Goal: Information Seeking & Learning: Learn about a topic

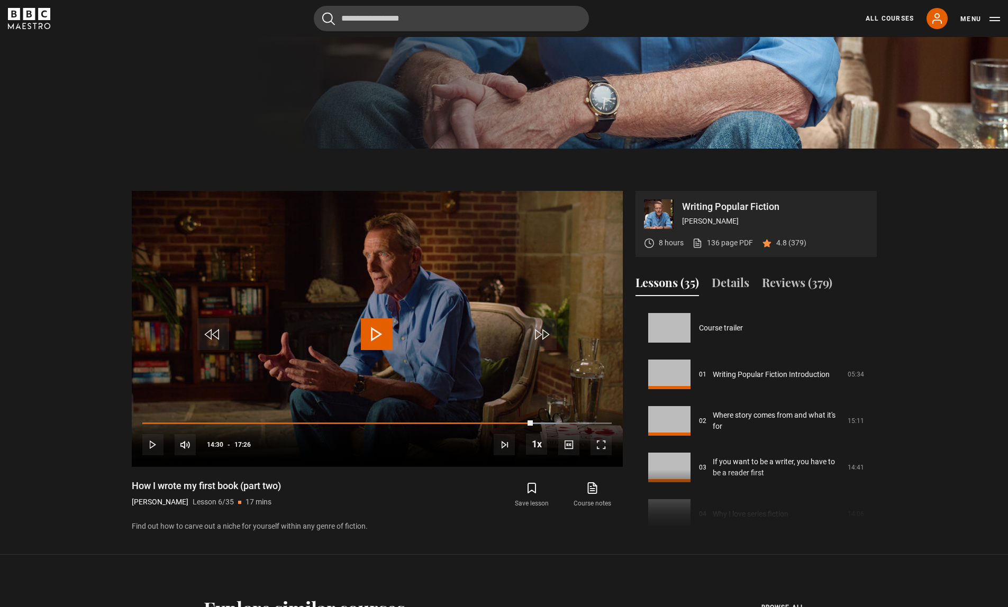
scroll to position [233, 0]
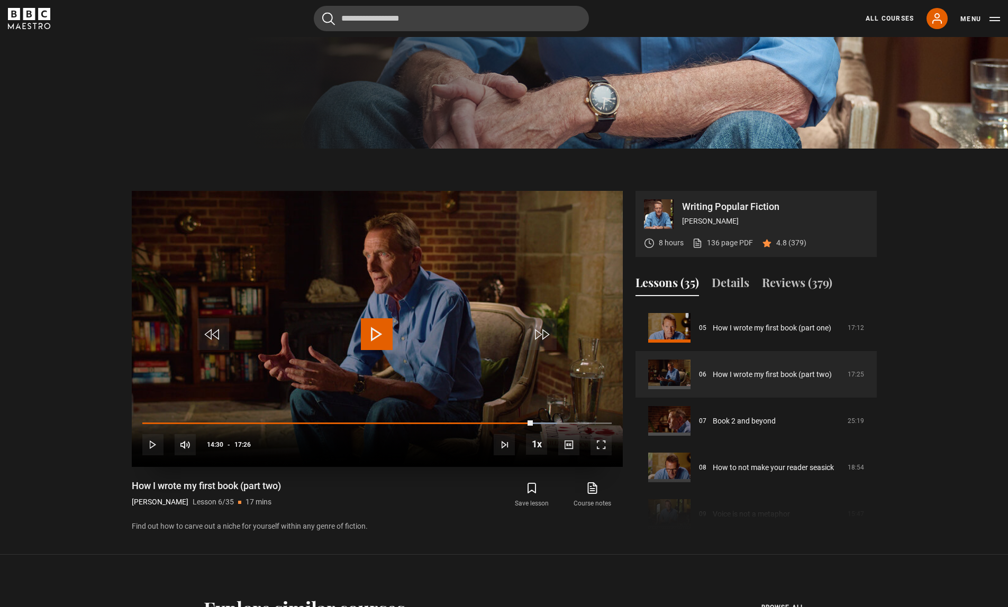
click at [374, 335] on span "Video Player" at bounding box center [377, 335] width 32 height 32
click at [607, 438] on span "Video Player" at bounding box center [600, 444] width 21 height 21
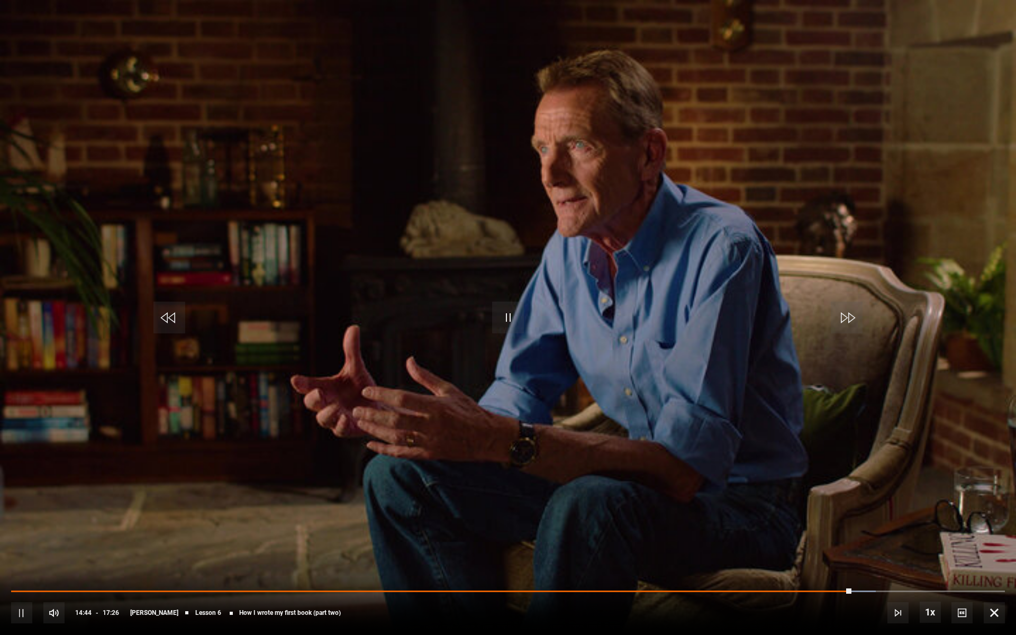
click at [673, 65] on video "Video Player" at bounding box center [508, 317] width 1016 height 635
click at [674, 65] on video "Video Player" at bounding box center [508, 317] width 1016 height 635
click at [748, 83] on video "Video Player" at bounding box center [508, 317] width 1016 height 635
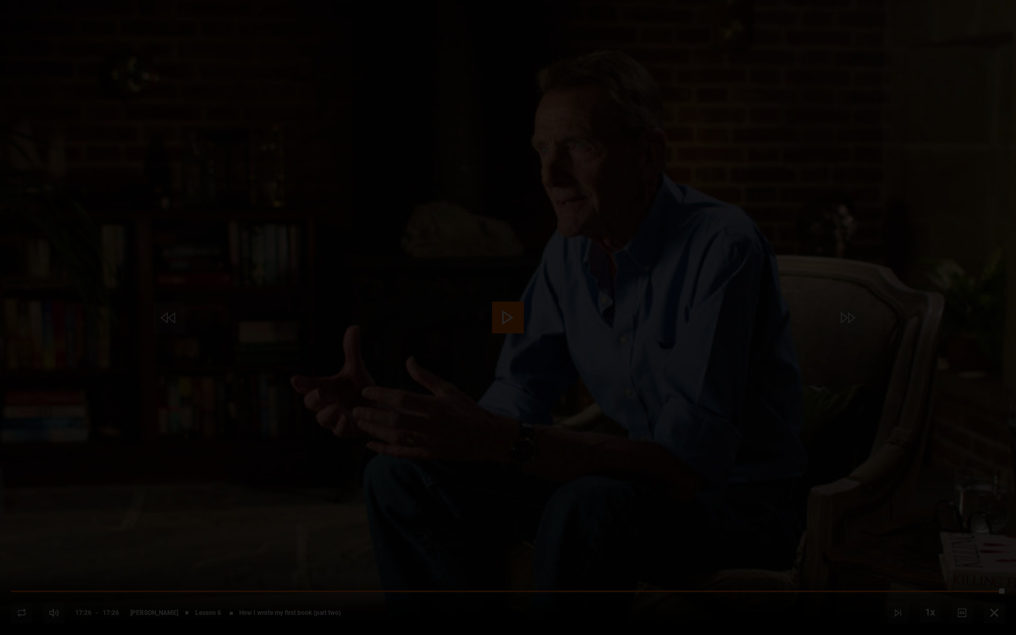
click at [501, 314] on div "Lesson Completed Up next Book 2 and beyond Cancel Do you want to save this less…" at bounding box center [508, 317] width 1016 height 635
click at [495, 319] on button "Cancel" at bounding box center [507, 319] width 35 height 8
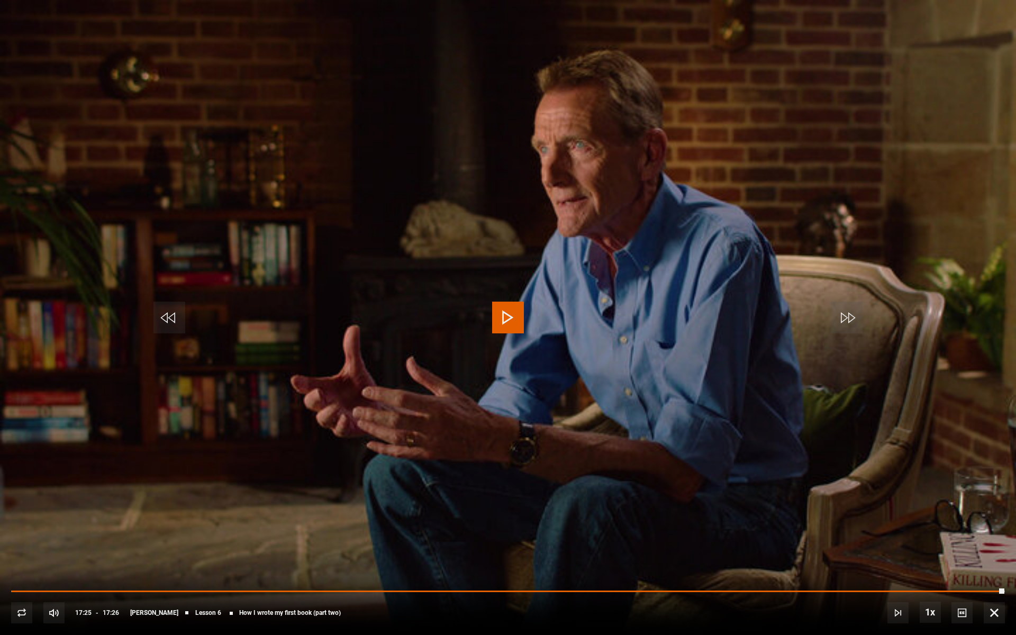
click at [985, 607] on span "Video Player" at bounding box center [994, 612] width 21 height 21
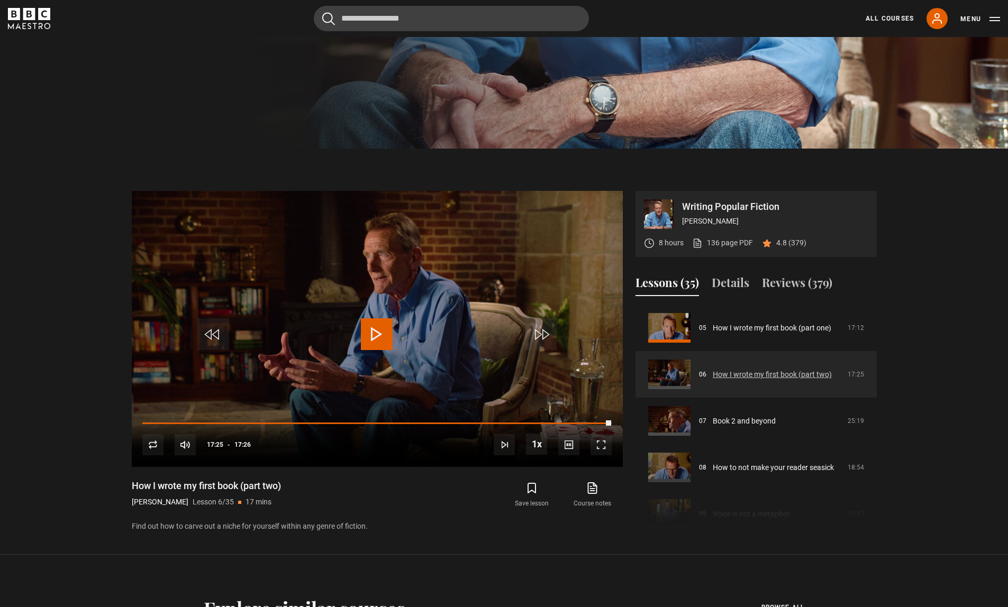
click at [726, 375] on link "How I wrote my first book (part two)" at bounding box center [772, 374] width 119 height 11
click at [731, 376] on link "How I wrote my first book (part two)" at bounding box center [772, 374] width 119 height 11
click at [380, 339] on span "Video Player" at bounding box center [377, 335] width 32 height 32
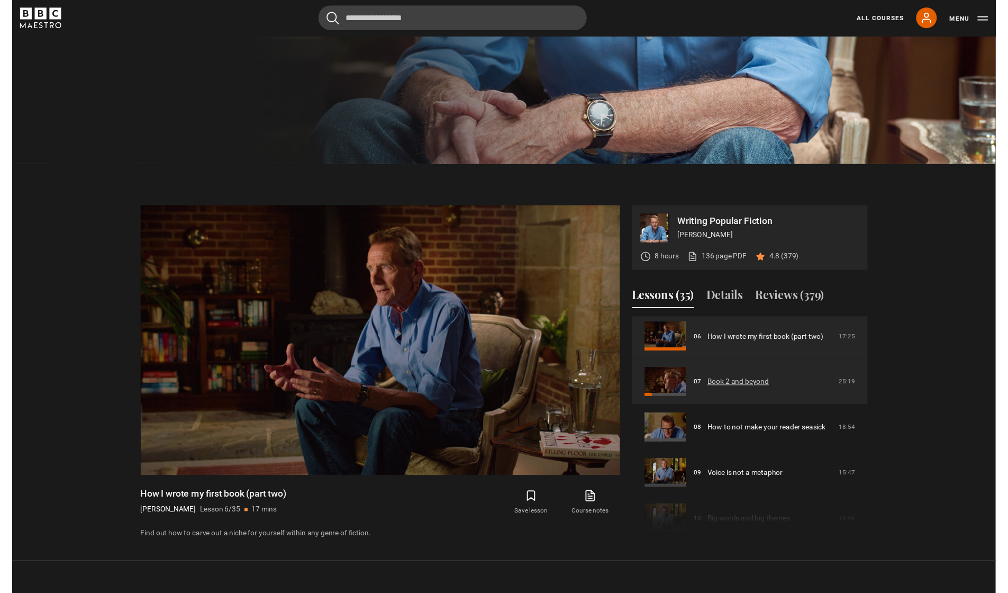
scroll to position [272, 0]
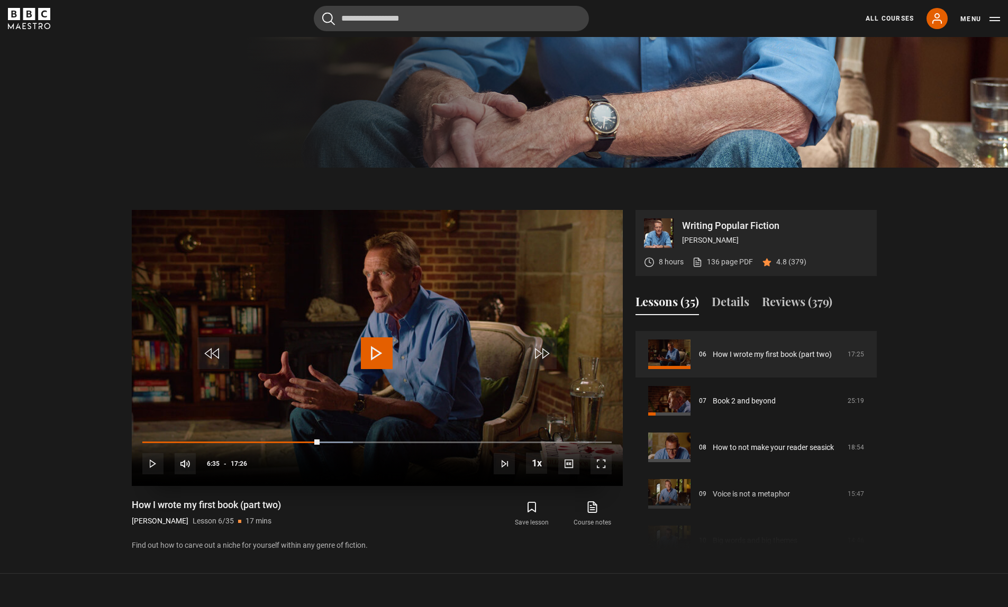
click at [362, 348] on span "Video Player" at bounding box center [377, 354] width 32 height 32
click at [399, 331] on video "Video Player" at bounding box center [377, 348] width 491 height 276
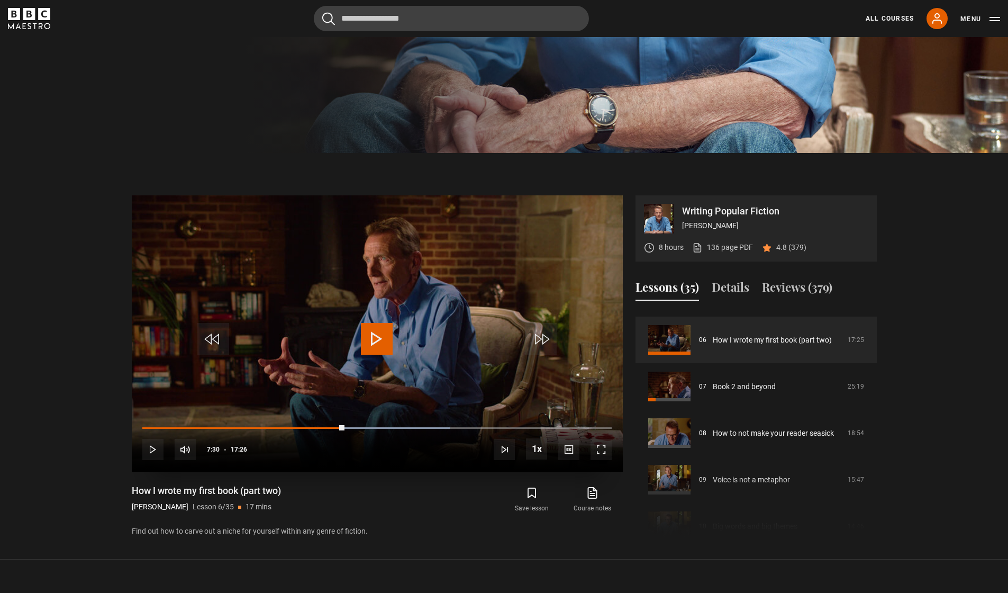
click at [380, 335] on span "Video Player" at bounding box center [377, 339] width 32 height 32
click at [373, 342] on span "Video Player" at bounding box center [377, 339] width 32 height 32
click at [379, 425] on div "10s Skip Back 10 seconds Pause 10s Skip Forward 10 seconds Loaded : 73.58% 11:1…" at bounding box center [377, 442] width 491 height 59
click at [377, 426] on div "08:44" at bounding box center [378, 427] width 2 height 3
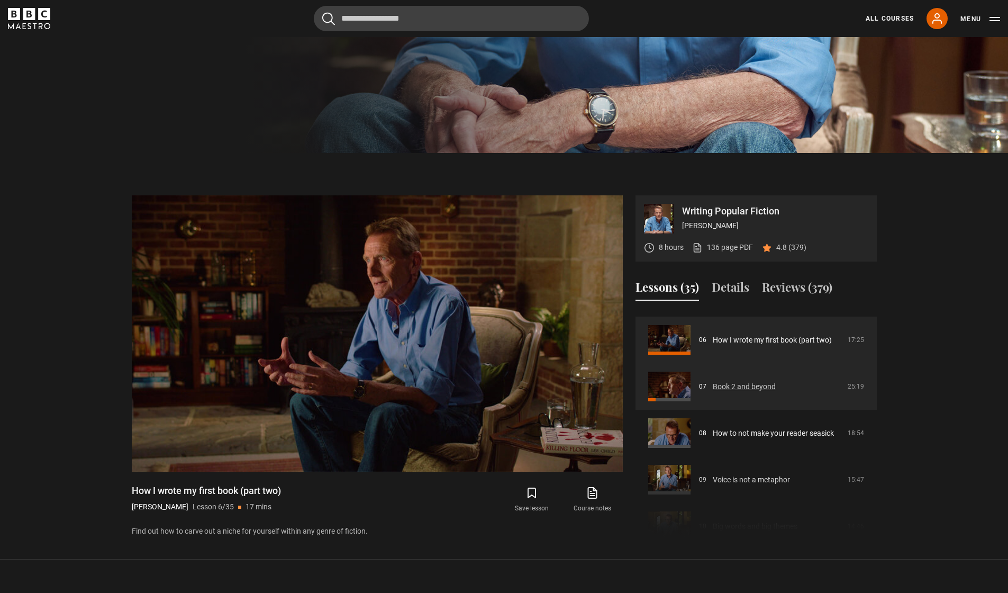
click at [727, 386] on link "Book 2 and beyond" at bounding box center [744, 386] width 63 height 11
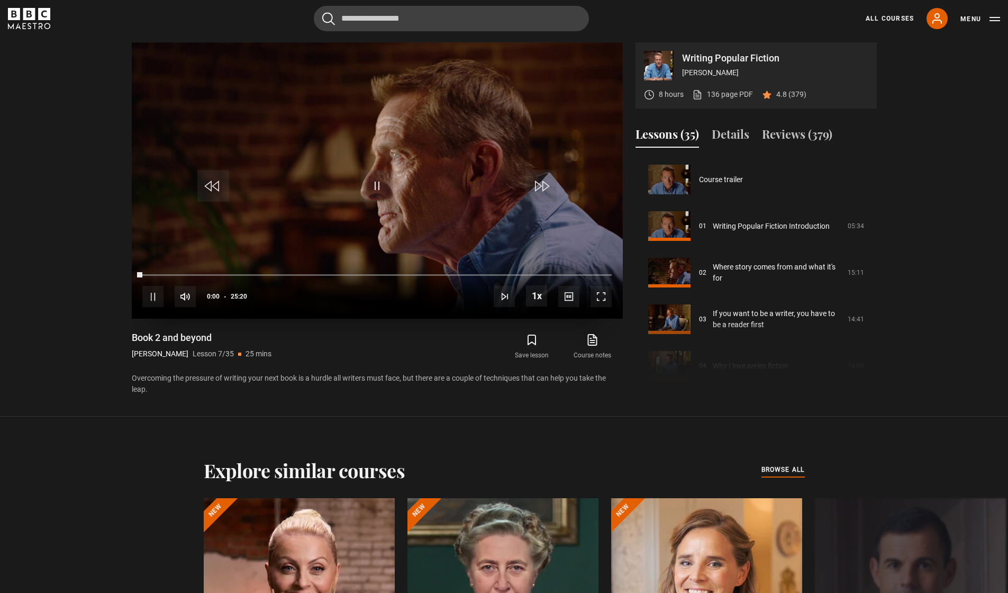
scroll to position [279, 0]
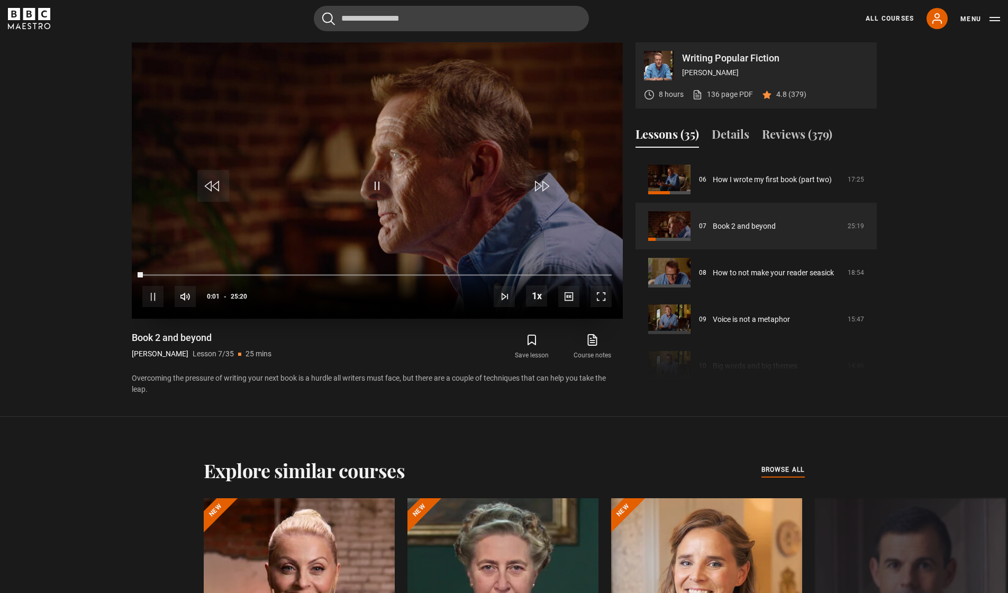
click at [602, 295] on span "Video Player" at bounding box center [600, 296] width 21 height 21
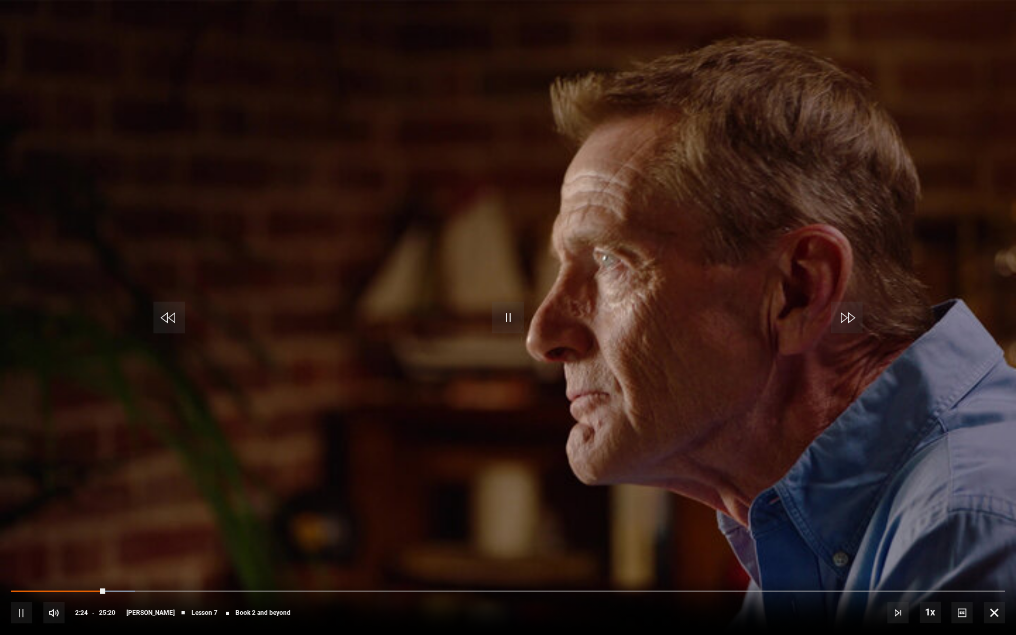
click at [516, 321] on span "Video Player" at bounding box center [508, 318] width 32 height 32
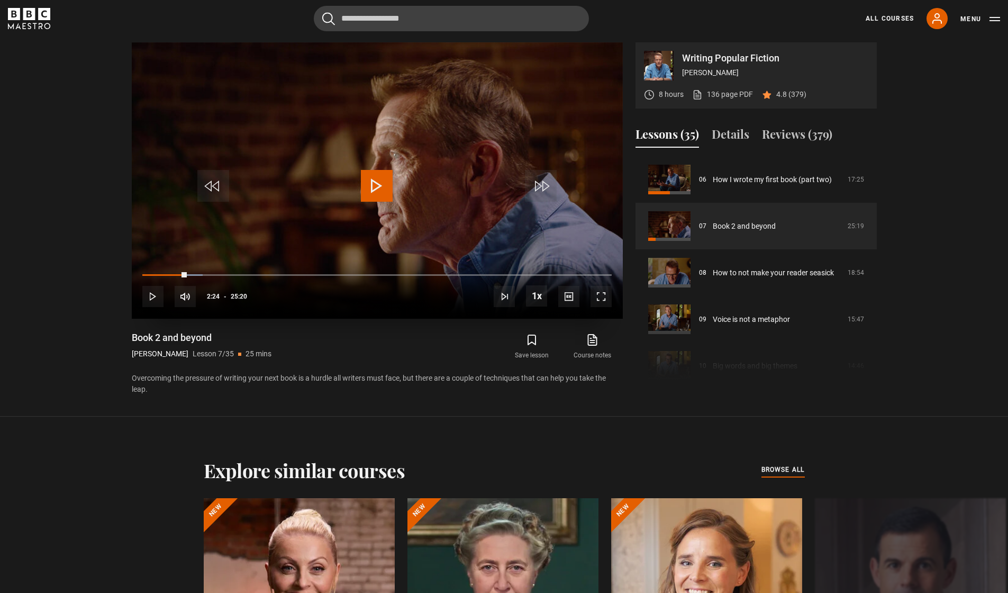
click at [371, 185] on span "Video Player" at bounding box center [377, 186] width 32 height 32
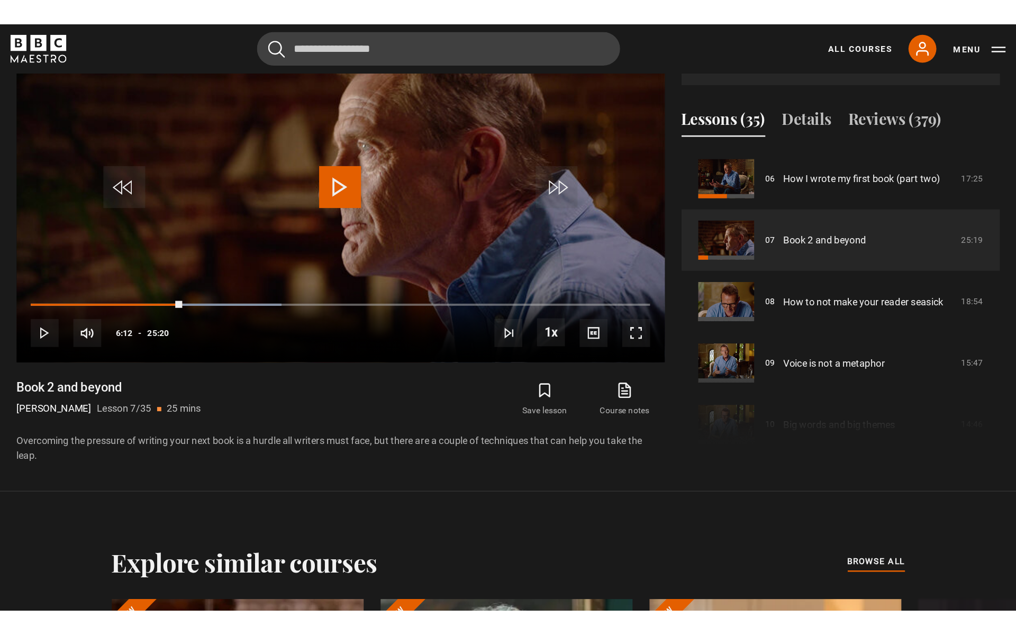
scroll to position [443, 0]
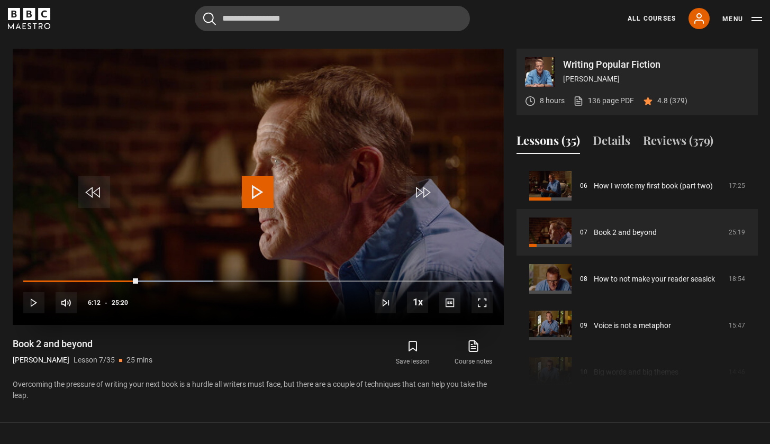
click at [243, 185] on span "Video Player" at bounding box center [258, 192] width 32 height 32
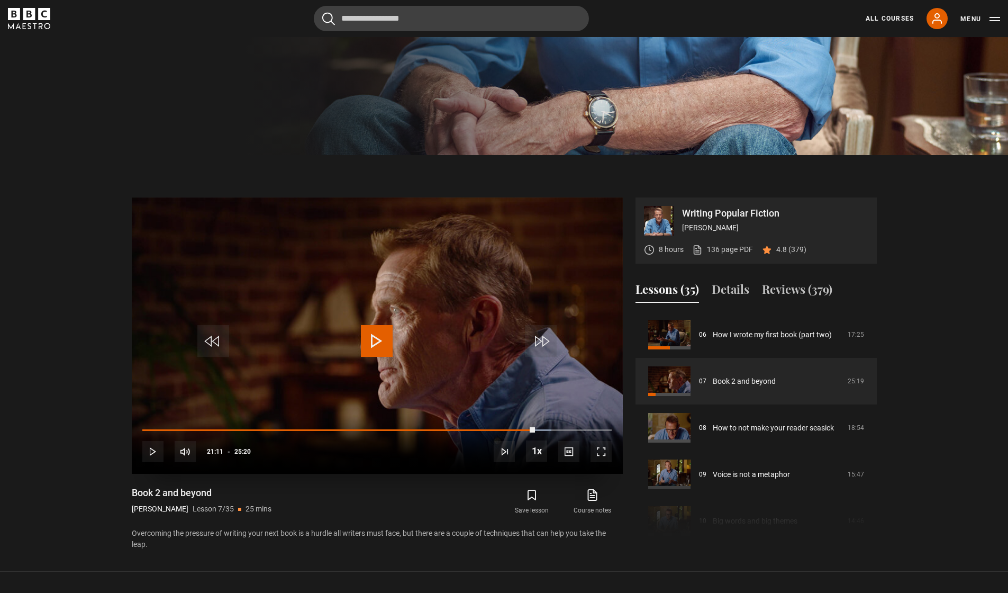
click at [371, 332] on span "Video Player" at bounding box center [377, 341] width 32 height 32
click at [595, 449] on span "Video Player" at bounding box center [600, 451] width 21 height 21
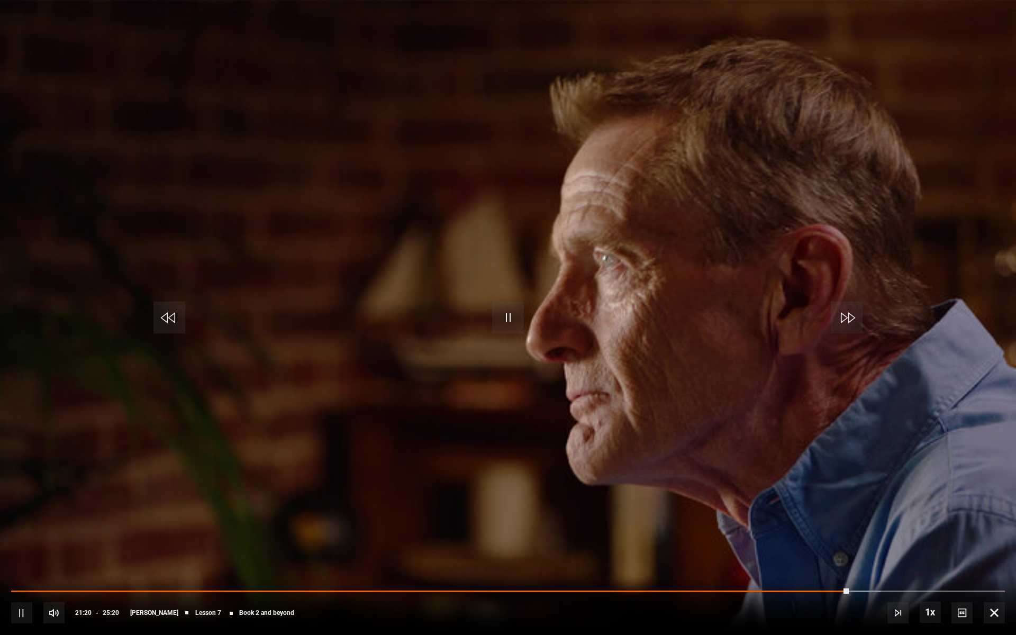
click at [510, 315] on span "Video Player" at bounding box center [508, 318] width 32 height 32
click at [509, 314] on span "Video Player" at bounding box center [508, 318] width 32 height 32
click at [826, 589] on div "10s Skip Back 10 seconds Pause 10s Skip Forward 10 seconds Loaded : 87.50% 24:2…" at bounding box center [508, 605] width 1016 height 59
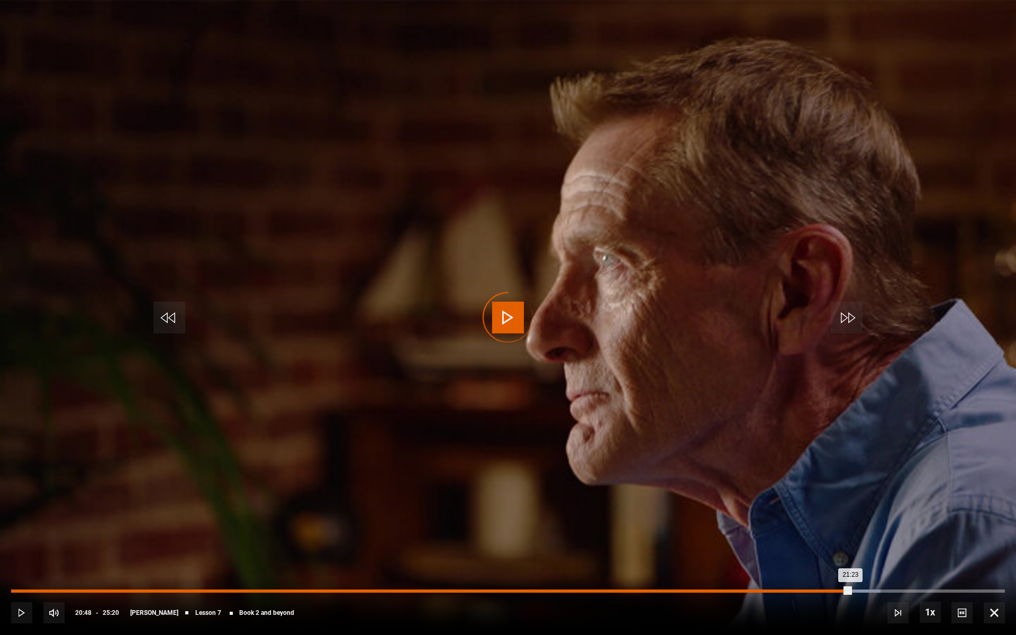
click at [827, 591] on div "20:48" at bounding box center [828, 590] width 2 height 3
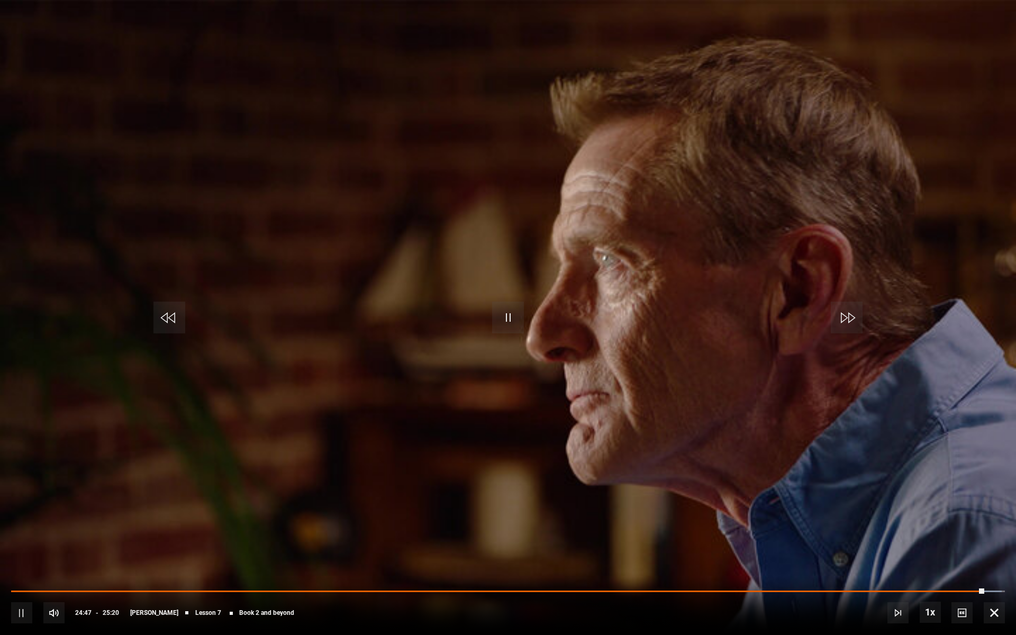
click at [515, 313] on span "Video Player" at bounding box center [508, 318] width 32 height 32
click at [511, 317] on span "Video Player" at bounding box center [508, 318] width 32 height 32
click at [519, 312] on span "Video Player" at bounding box center [508, 318] width 32 height 32
click at [498, 316] on span "Video Player" at bounding box center [508, 318] width 32 height 32
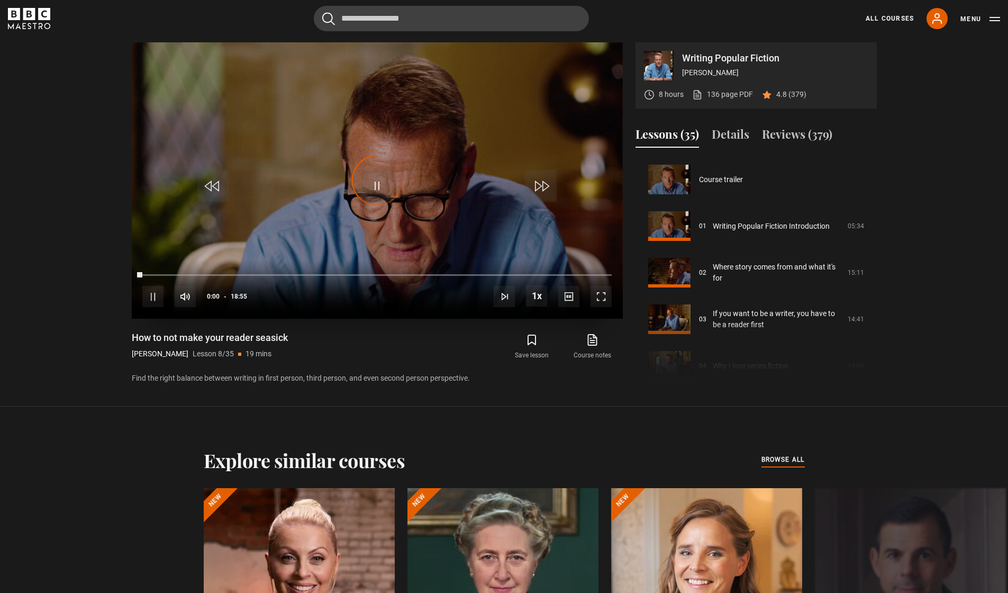
scroll to position [326, 0]
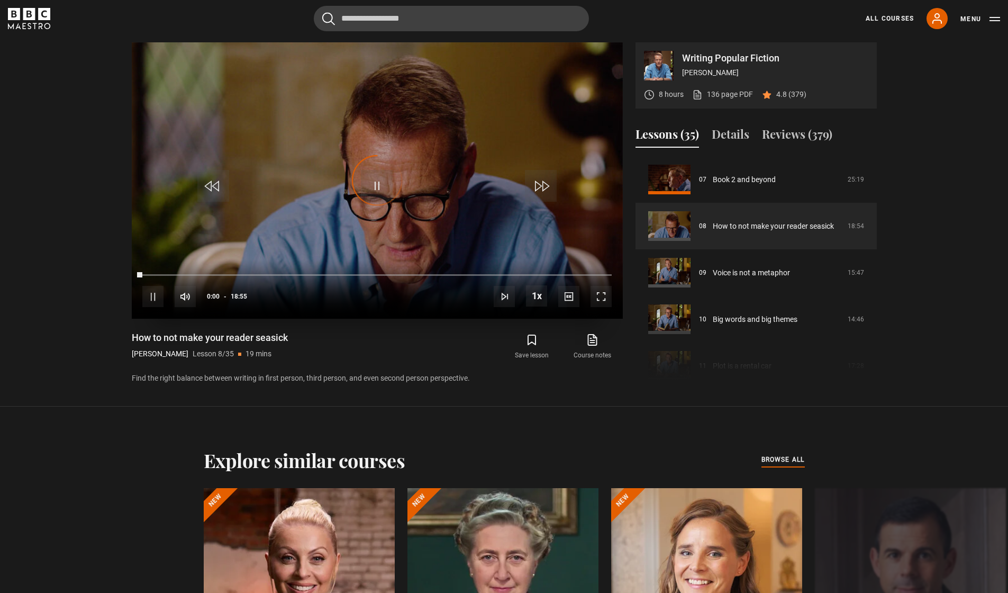
click at [604, 298] on span "Video Player" at bounding box center [600, 296] width 21 height 21
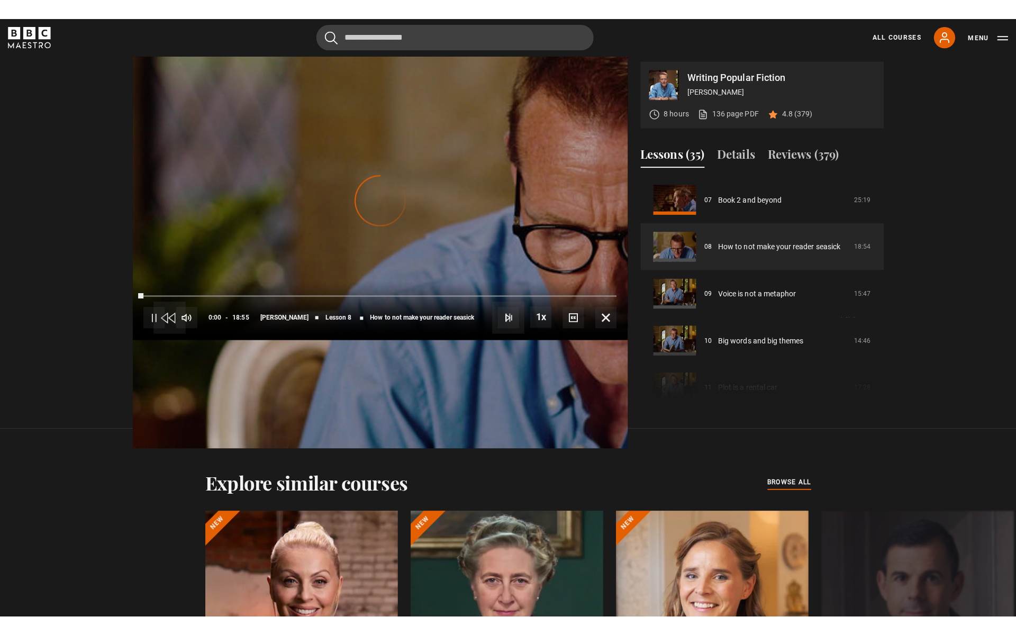
scroll to position [640, 0]
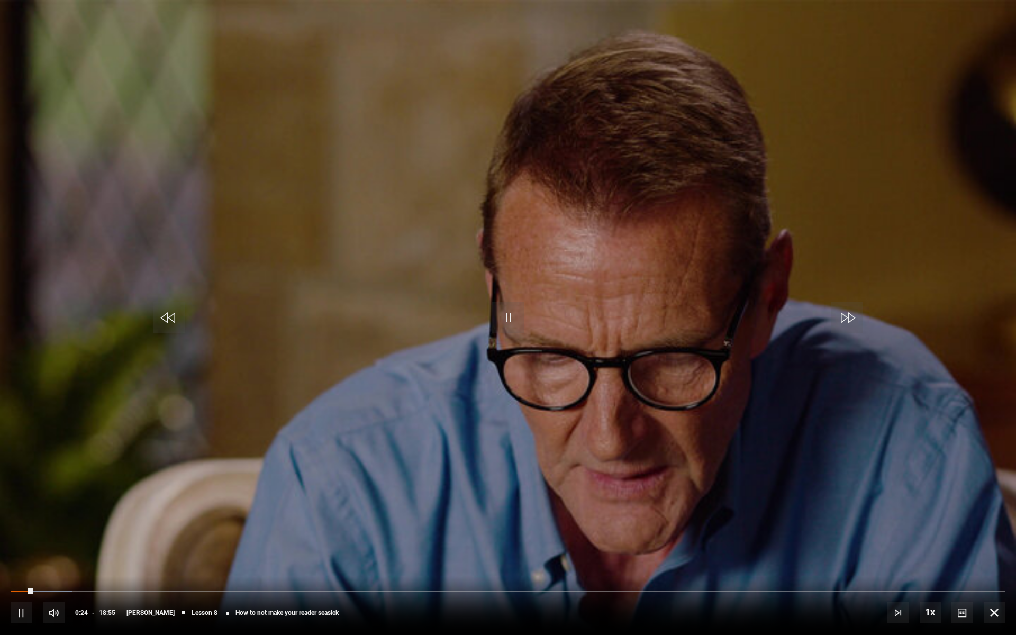
click at [496, 314] on span "Video Player" at bounding box center [508, 318] width 32 height 32
click at [521, 318] on span "Video Player" at bounding box center [508, 318] width 32 height 32
click at [517, 315] on span "Video Player" at bounding box center [508, 318] width 32 height 32
click at [514, 318] on span "Video Player" at bounding box center [508, 318] width 32 height 32
click at [517, 313] on span "Video Player" at bounding box center [508, 318] width 32 height 32
